Goal: Transaction & Acquisition: Book appointment/travel/reservation

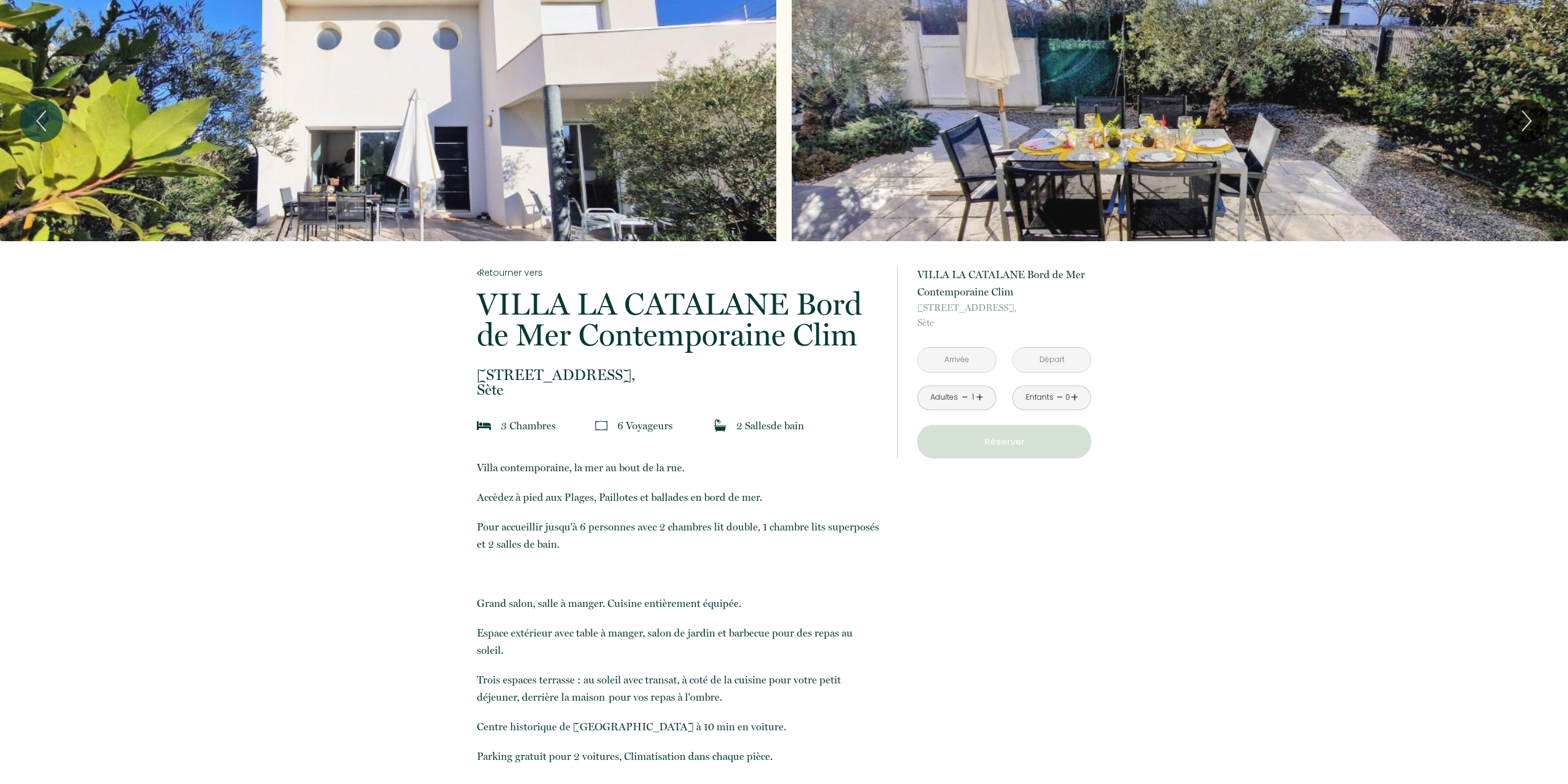
click at [984, 396] on div "Adultes - 1 +" at bounding box center [957, 397] width 79 height 24
click at [980, 394] on link "+" at bounding box center [980, 397] width 8 height 19
click at [1040, 441] on p "Réserver" at bounding box center [1004, 441] width 165 height 15
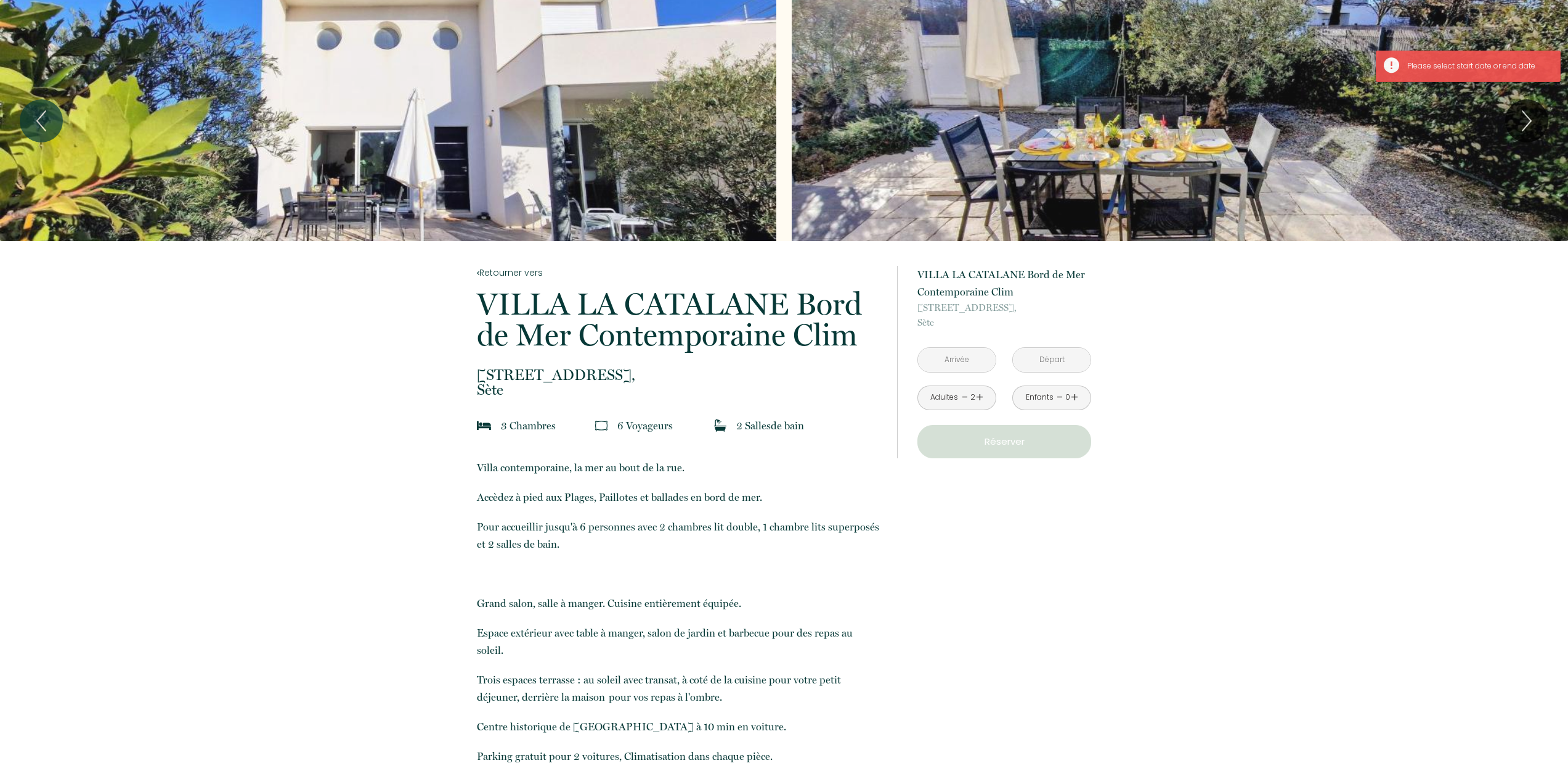
click at [970, 359] on input "text" at bounding box center [957, 359] width 78 height 24
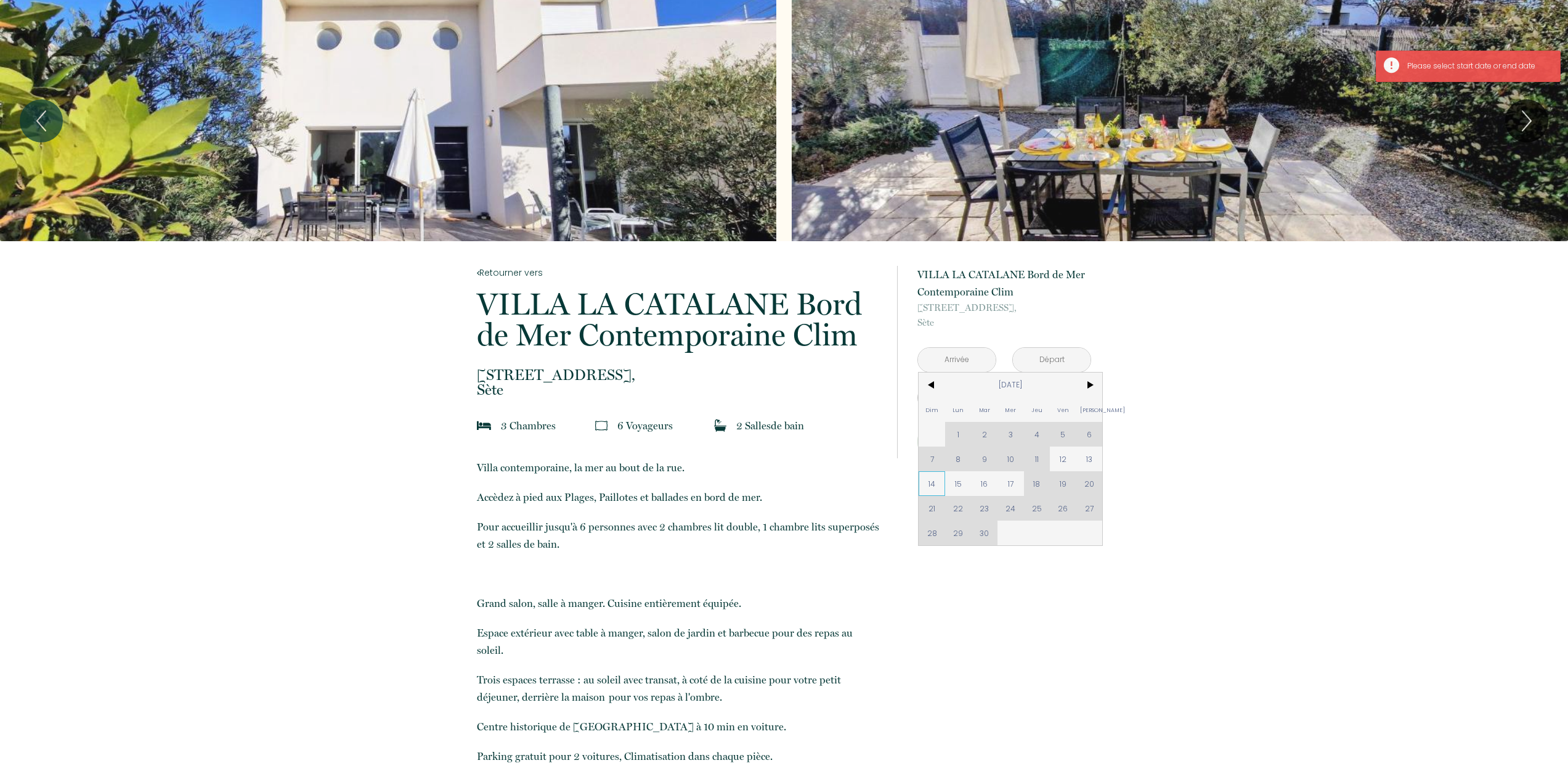
click at [938, 480] on span "14" at bounding box center [931, 483] width 26 height 24
type input "[DATE]"
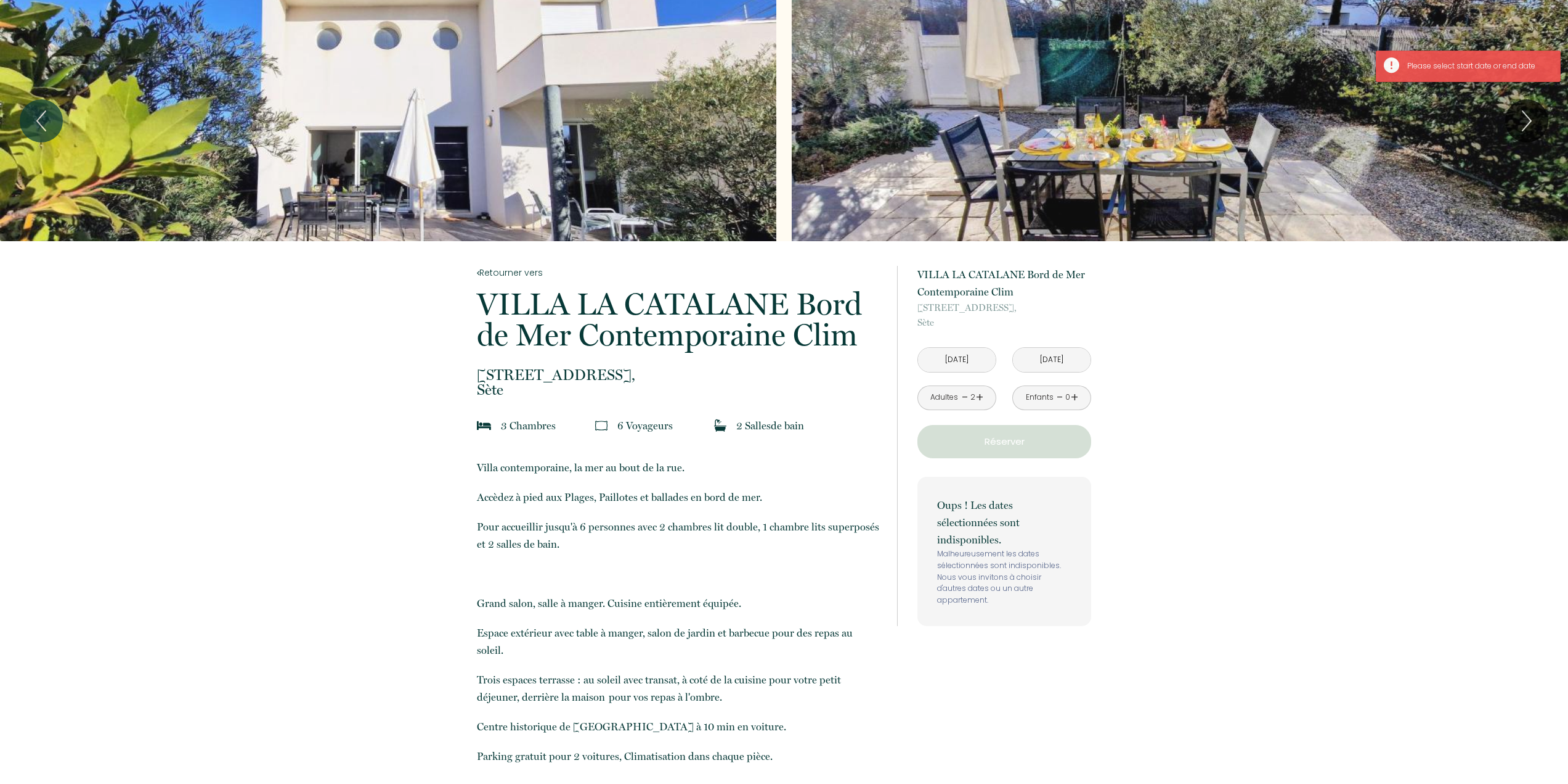
drag, startPoint x: 949, startPoint y: 362, endPoint x: 998, endPoint y: 365, distance: 49.1
click at [947, 362] on input "[DATE]" at bounding box center [957, 359] width 78 height 24
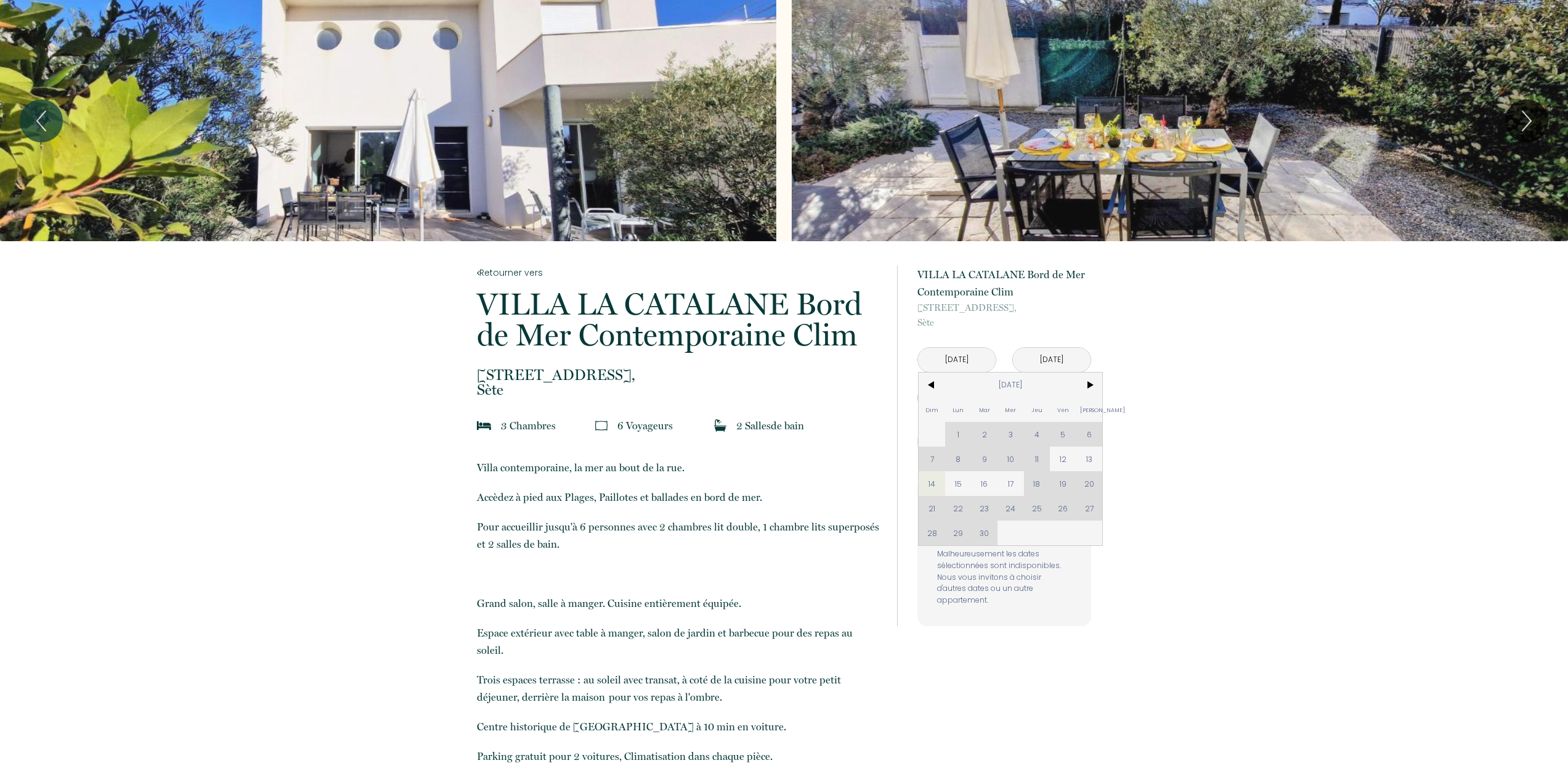
click at [1068, 460] on span "12" at bounding box center [1063, 458] width 26 height 24
type input "[DATE]"
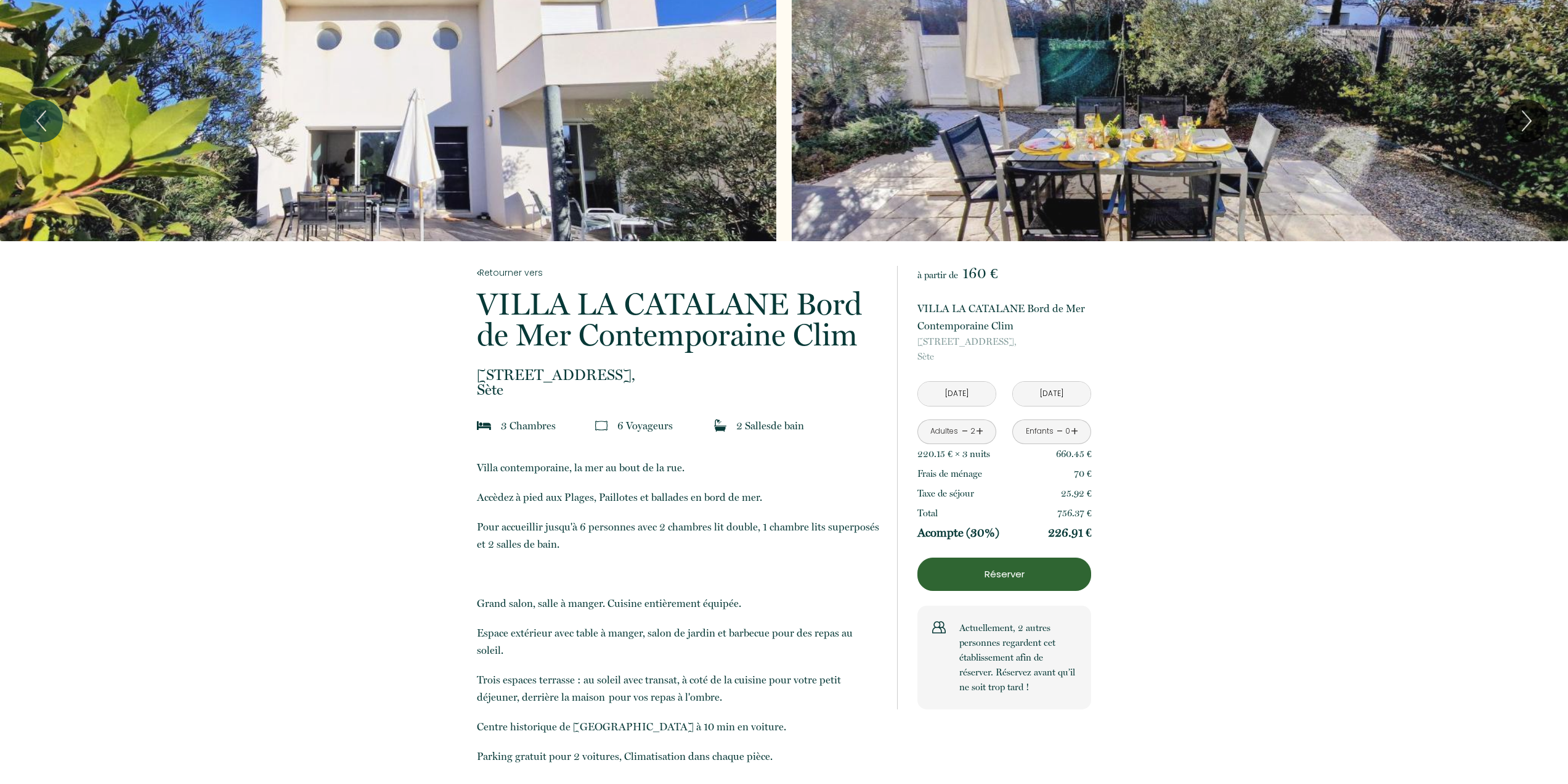
click at [1056, 392] on input "[DATE]" at bounding box center [1052, 393] width 78 height 24
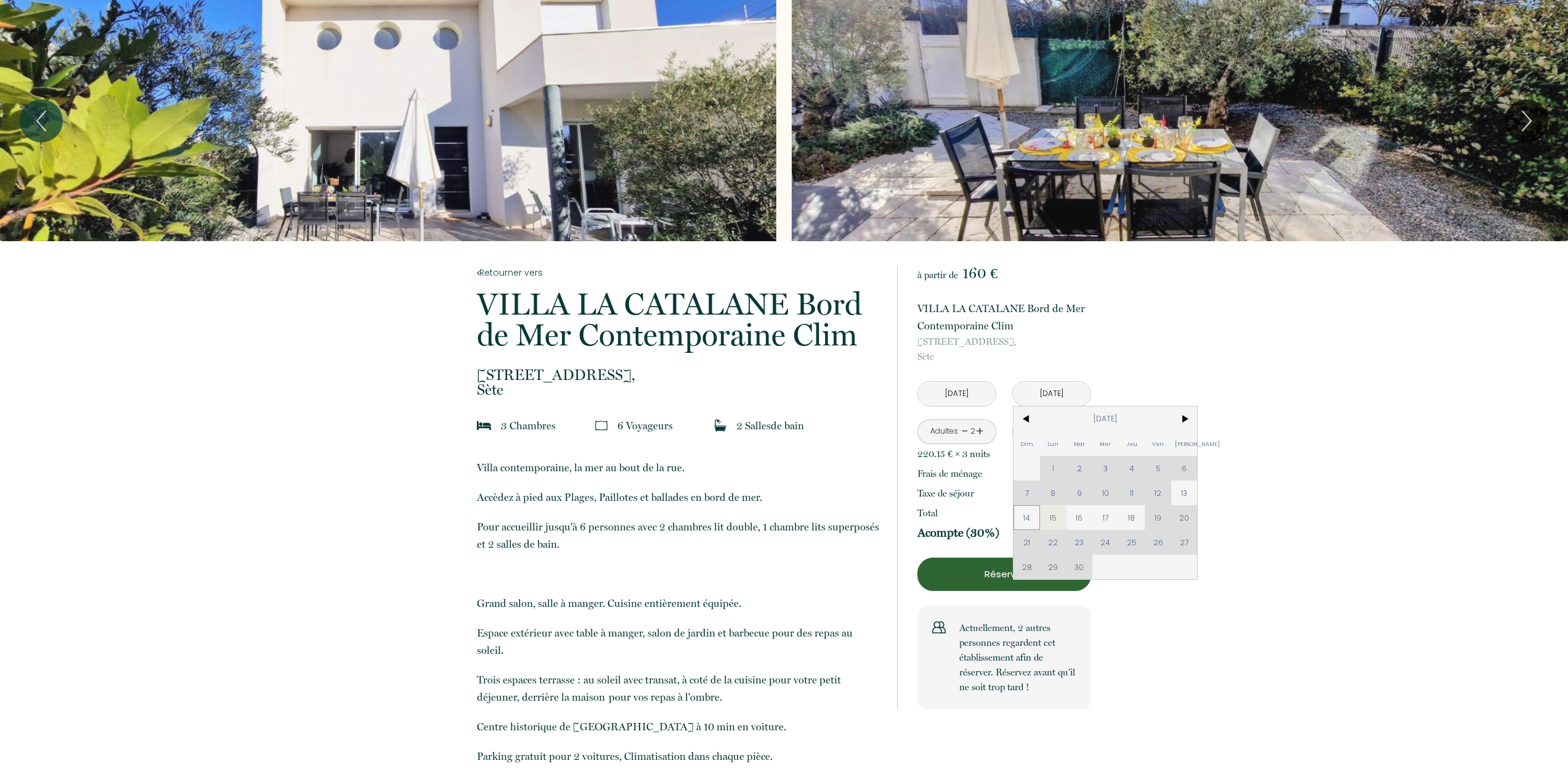
click at [1022, 513] on span "14" at bounding box center [1027, 517] width 26 height 24
type input "[DATE]"
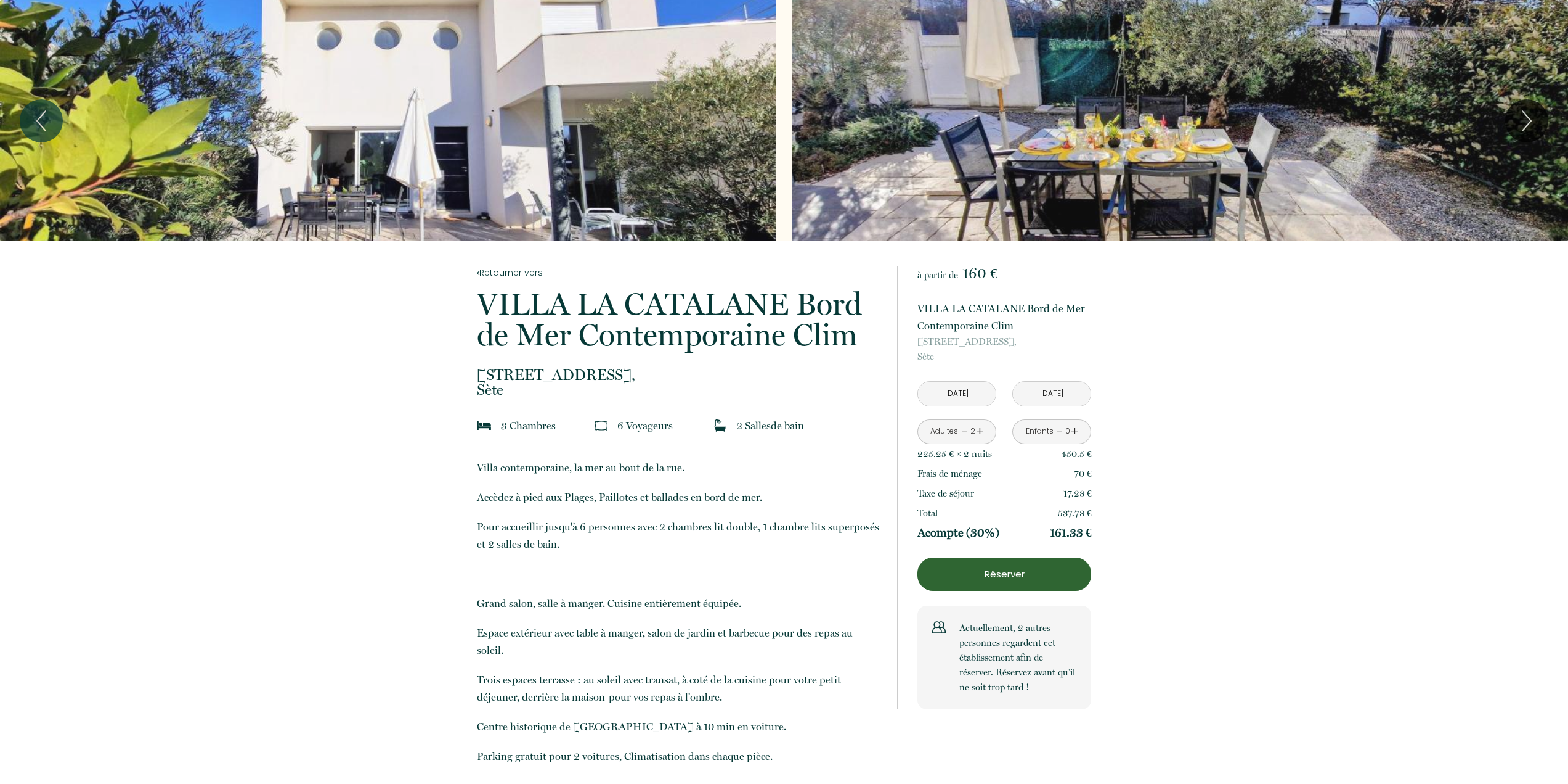
drag, startPoint x: 1060, startPoint y: 512, endPoint x: 1091, endPoint y: 513, distance: 31.0
click at [1091, 513] on p "537.78 €" at bounding box center [1075, 512] width 34 height 15
